Goal: Check status

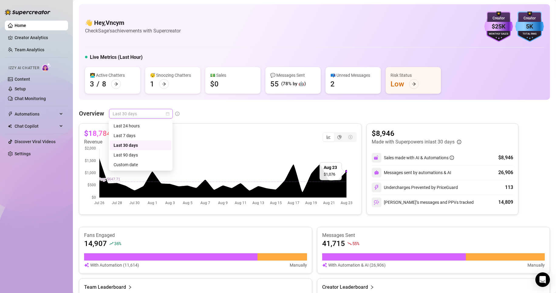
click at [143, 113] on span "Last 30 days" at bounding box center [141, 113] width 56 height 9
click at [138, 163] on div "Custom date" at bounding box center [140, 164] width 54 height 7
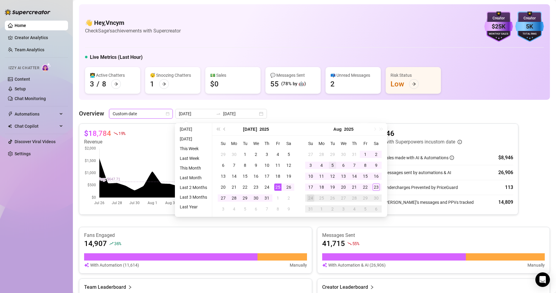
type input "[DATE]"
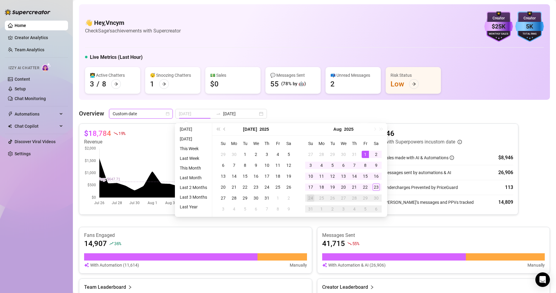
click at [366, 154] on div "1" at bounding box center [364, 154] width 7 height 7
click at [378, 188] on div "23" at bounding box center [375, 187] width 7 height 7
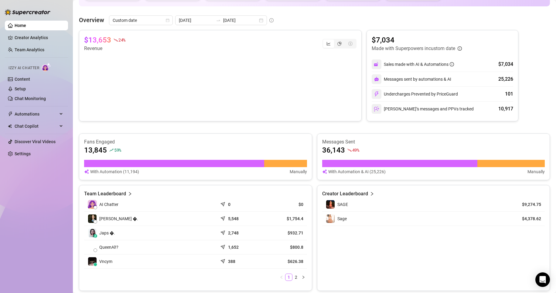
scroll to position [70, 0]
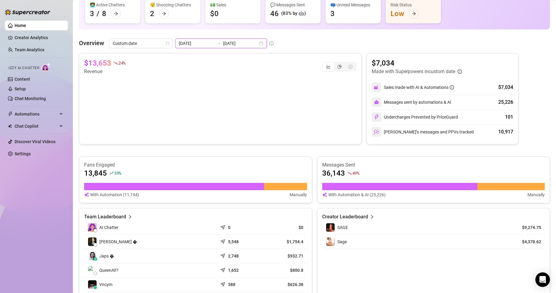
click at [225, 44] on input "[DATE]" at bounding box center [240, 43] width 35 height 7
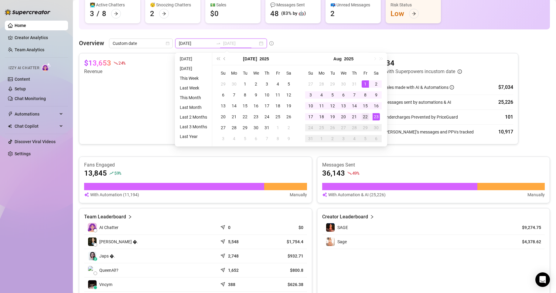
type input "[DATE]"
click at [366, 116] on div "22" at bounding box center [364, 116] width 7 height 7
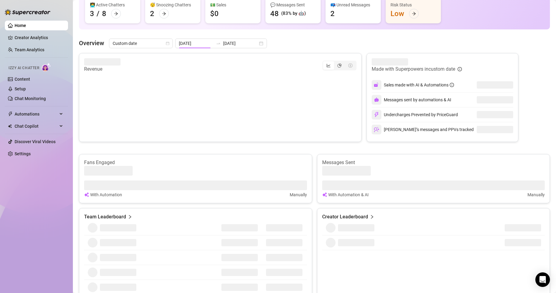
type input "[DATE]"
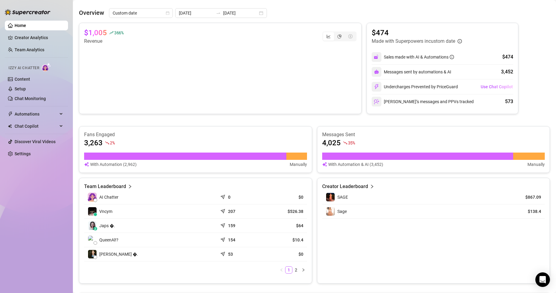
scroll to position [10, 0]
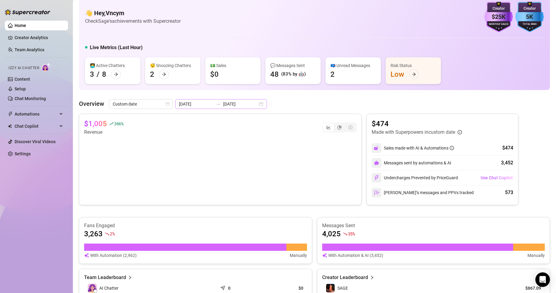
click at [241, 99] on div "👋 Hey, Vncym Check Sage's achievements with Supercreator $25K Creator Monthly S…" at bounding box center [314, 241] width 471 height 493
click at [243, 104] on input "[DATE]" at bounding box center [240, 104] width 35 height 7
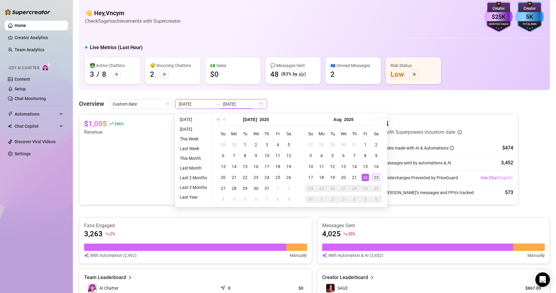
type input "[DATE]"
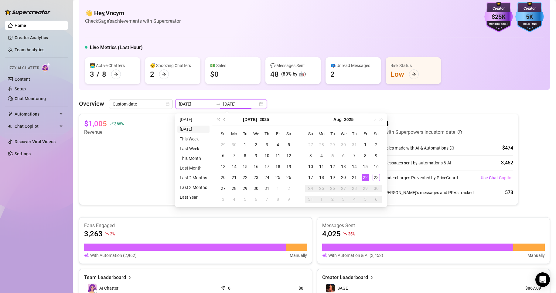
type input "[DATE]"
click at [365, 177] on div "22" at bounding box center [364, 177] width 7 height 7
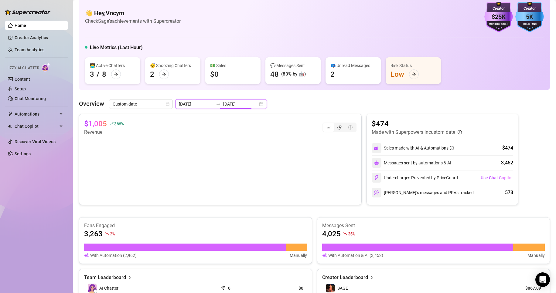
click at [223, 106] on input "[DATE]" at bounding box center [240, 104] width 35 height 7
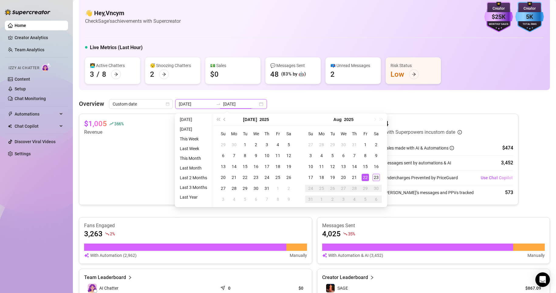
type input "[DATE]"
click at [375, 182] on td "23" at bounding box center [376, 177] width 11 height 11
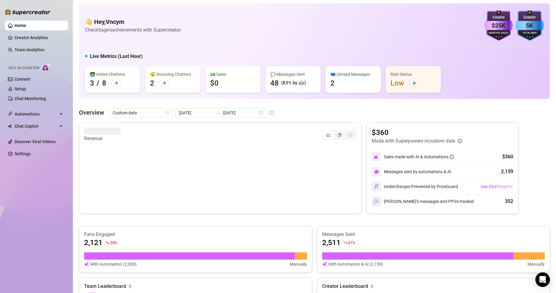
scroll to position [0, 0]
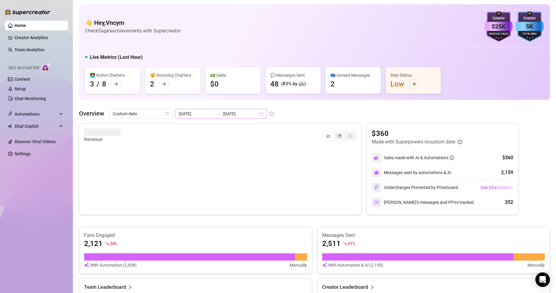
click at [216, 115] on icon "swap-right" at bounding box center [218, 113] width 5 height 5
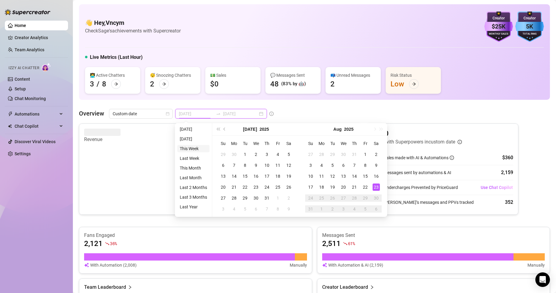
type input "[DATE]"
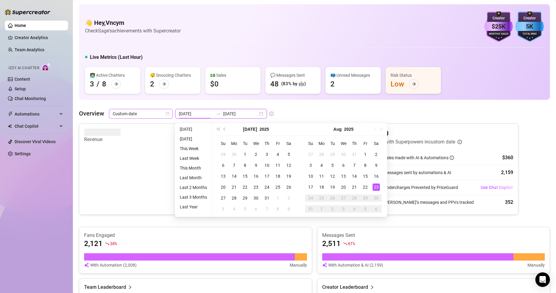
click at [159, 112] on span "Custom date" at bounding box center [141, 113] width 56 height 9
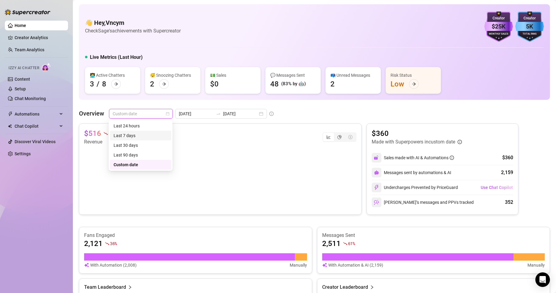
click at [133, 136] on div "Last 7 days" at bounding box center [140, 135] width 54 height 7
